Goal: Task Accomplishment & Management: Manage account settings

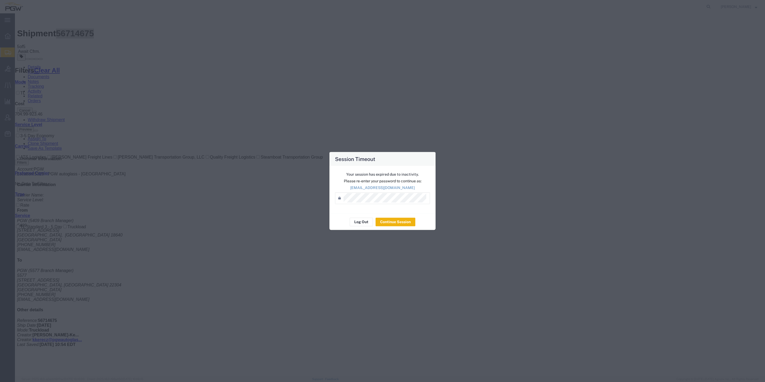
click at [392, 191] on div "Your session has expired due to inactivity. Please re-enter your password to co…" at bounding box center [382, 189] width 106 height 47
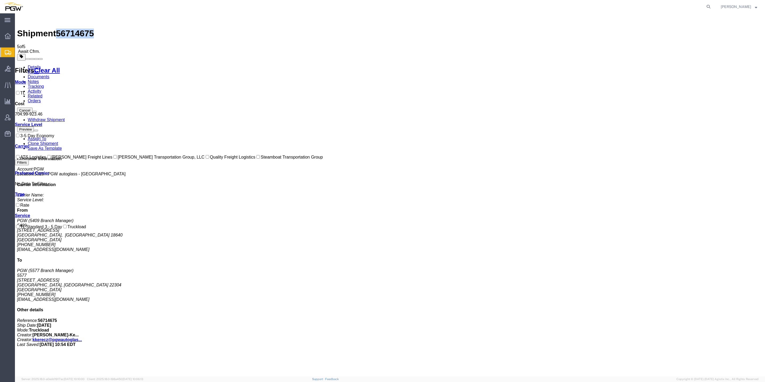
click at [19, 19] on img at bounding box center [20, 18] width 6 height 6
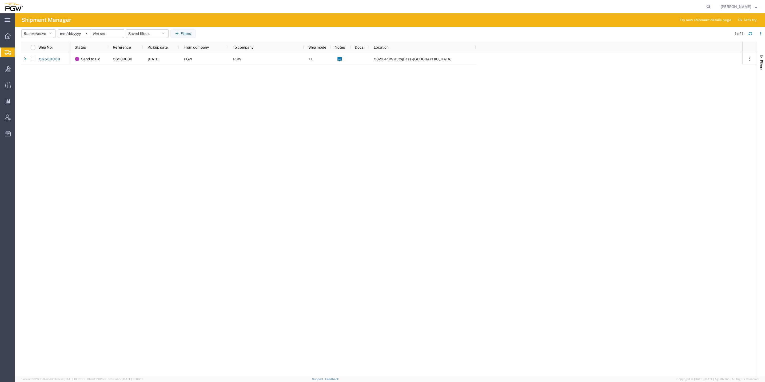
click at [705, 2] on form at bounding box center [709, 6] width 9 height 13
click at [705, 3] on icon at bounding box center [708, 6] width 7 height 7
paste input "56714675"
type input "56714675"
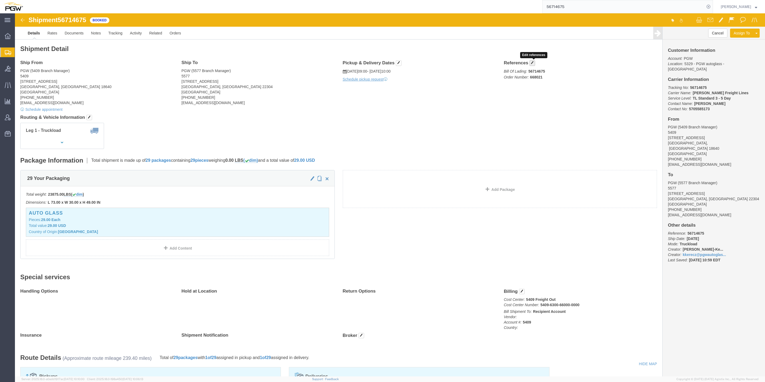
click span "button"
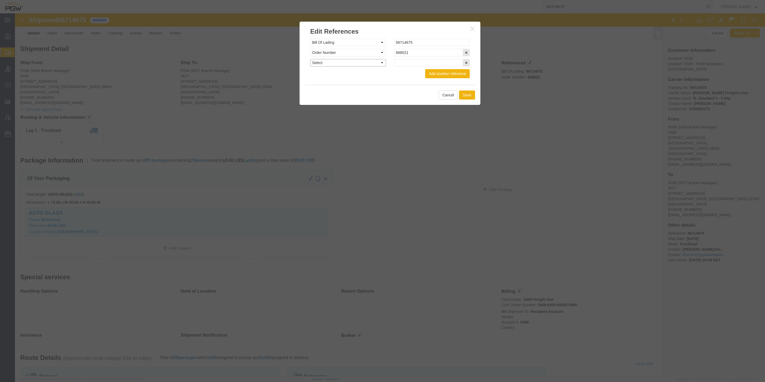
click select "Select Account Type Activity ID Airline Appointment Number ASN Batch Request # …"
select select "ORDERNUM"
click select "Select Account Type Activity ID Airline Appointment Number ASN Batch Request # …"
click input "text"
paste input "668053"
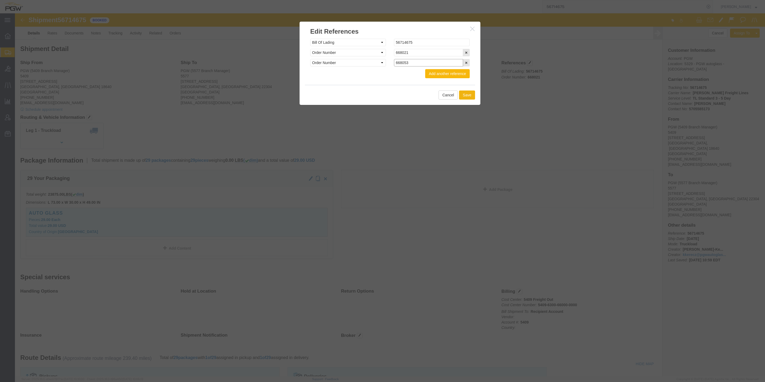
type input "668053"
click button "Add another reference"
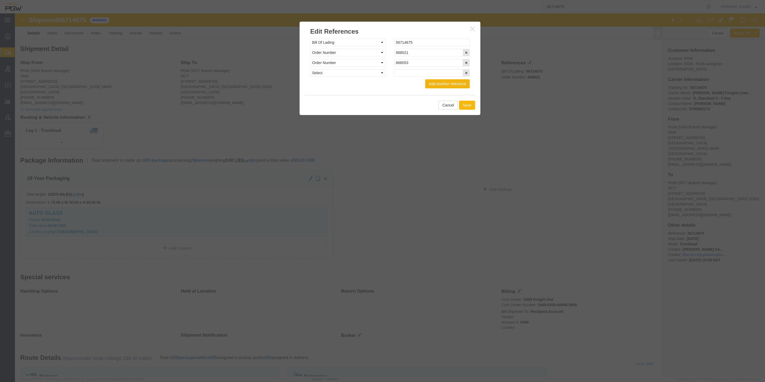
click button "Save"
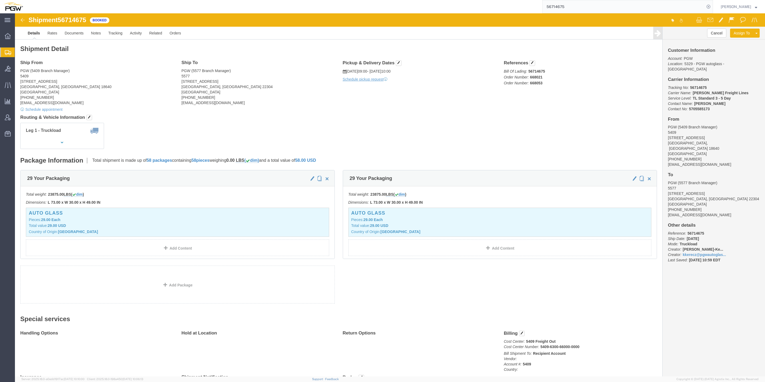
click link "Details"
